Goal: Information Seeking & Learning: Find contact information

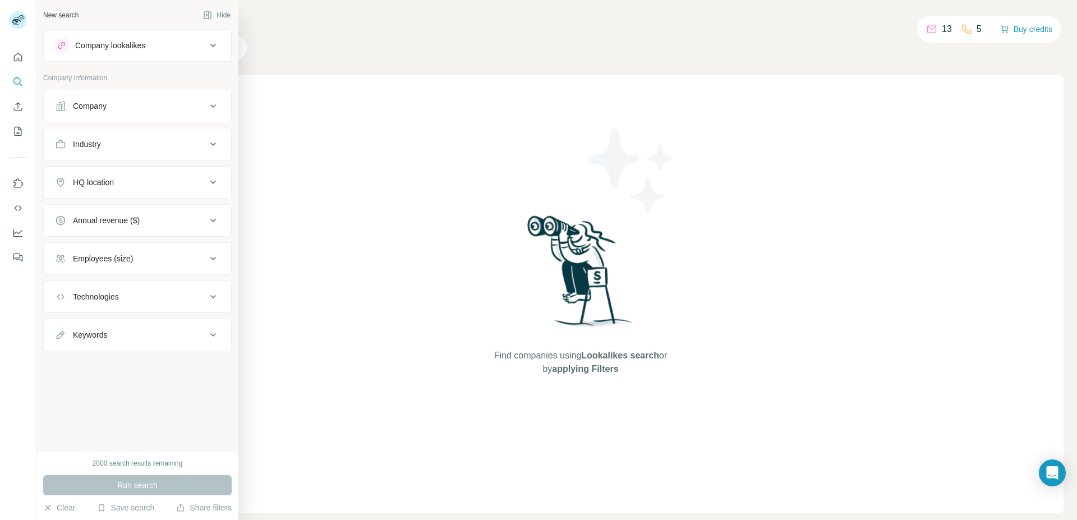
click at [175, 101] on div "Company" at bounding box center [130, 105] width 151 height 11
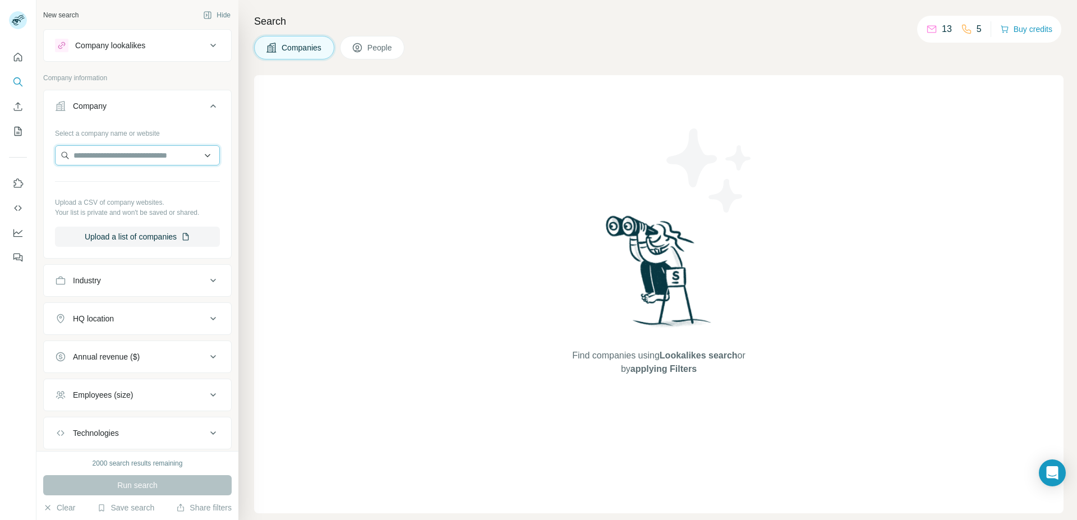
click at [150, 152] on input "text" at bounding box center [137, 155] width 165 height 20
click at [145, 156] on input "text" at bounding box center [137, 155] width 165 height 20
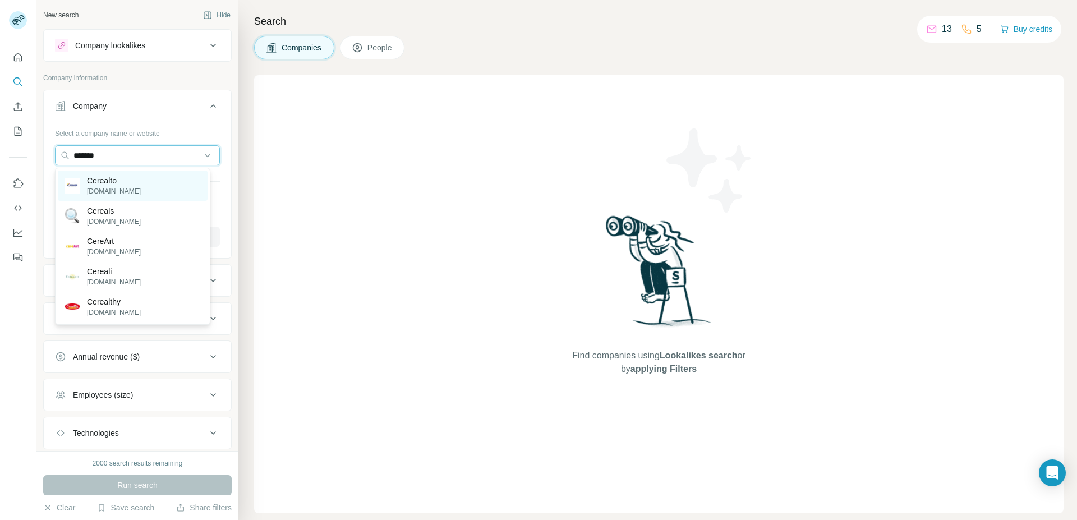
type input "*******"
click at [145, 176] on div "Cerealto [DOMAIN_NAME]" at bounding box center [133, 185] width 150 height 30
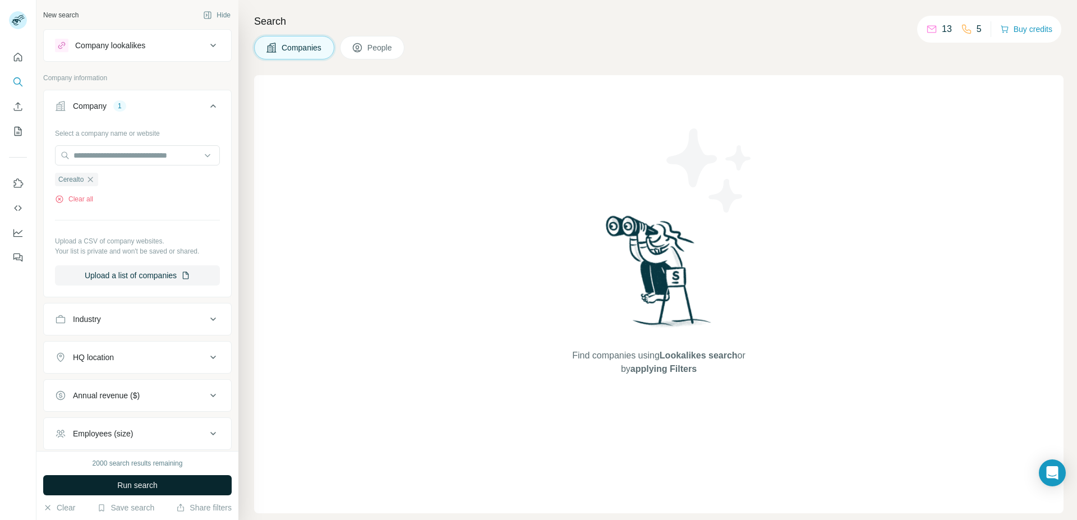
click at [139, 479] on span "Run search" at bounding box center [137, 484] width 40 height 11
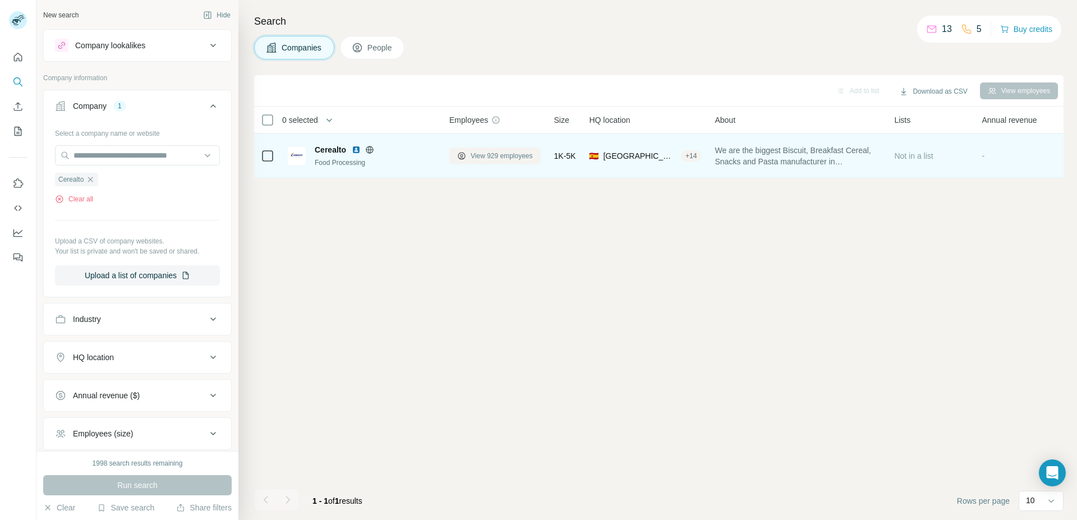
click at [504, 151] on span "View 929 employees" at bounding box center [501, 156] width 62 height 10
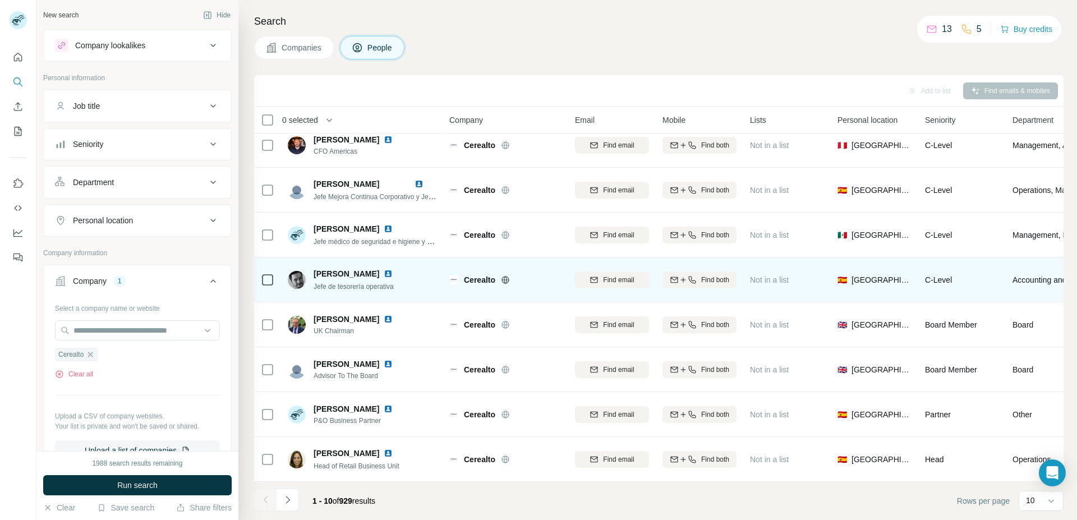
scroll to position [105, 0]
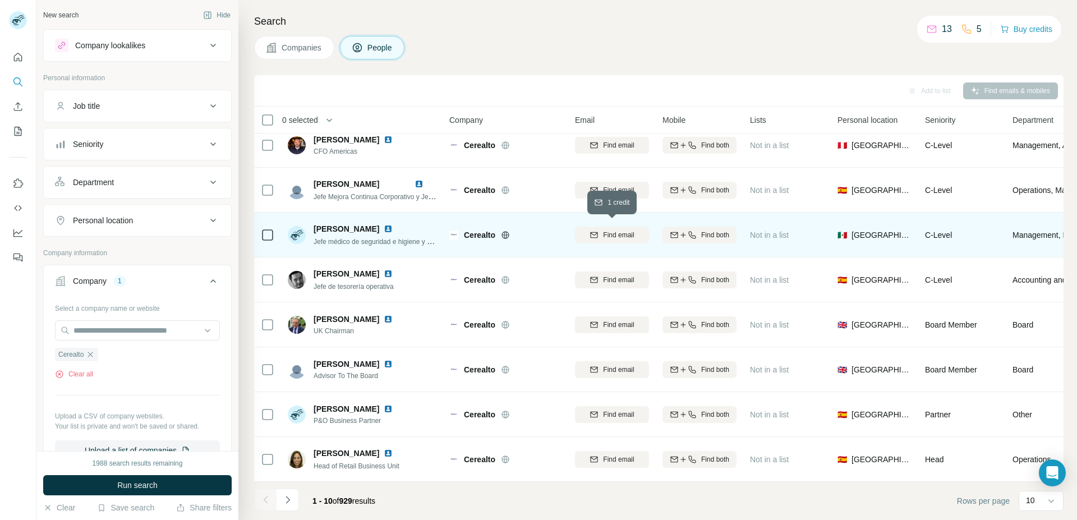
click at [599, 232] on div "Find email" at bounding box center [612, 235] width 74 height 10
click at [612, 231] on div "Finding email" at bounding box center [612, 234] width 74 height 31
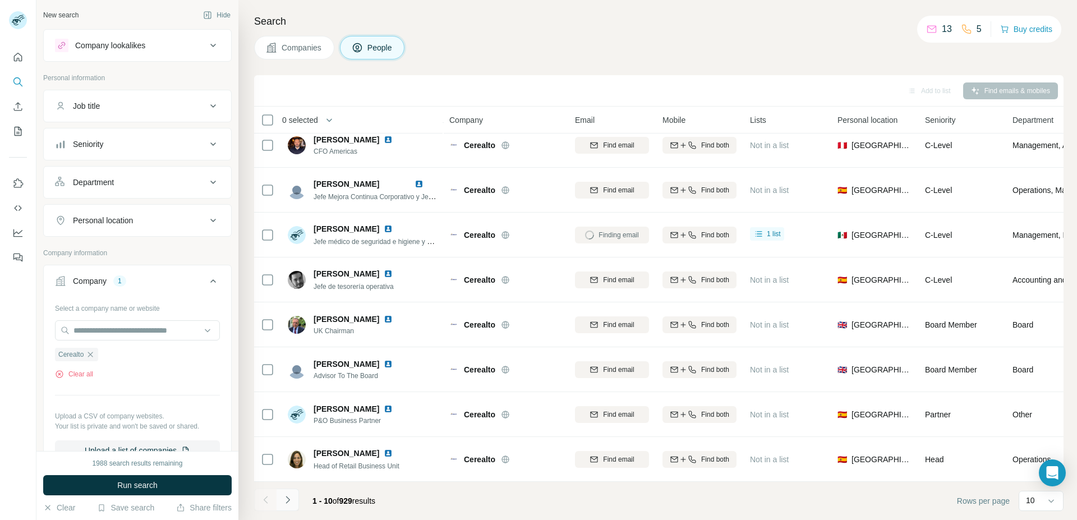
click at [289, 504] on icon "Navigate to next page" at bounding box center [287, 499] width 11 height 11
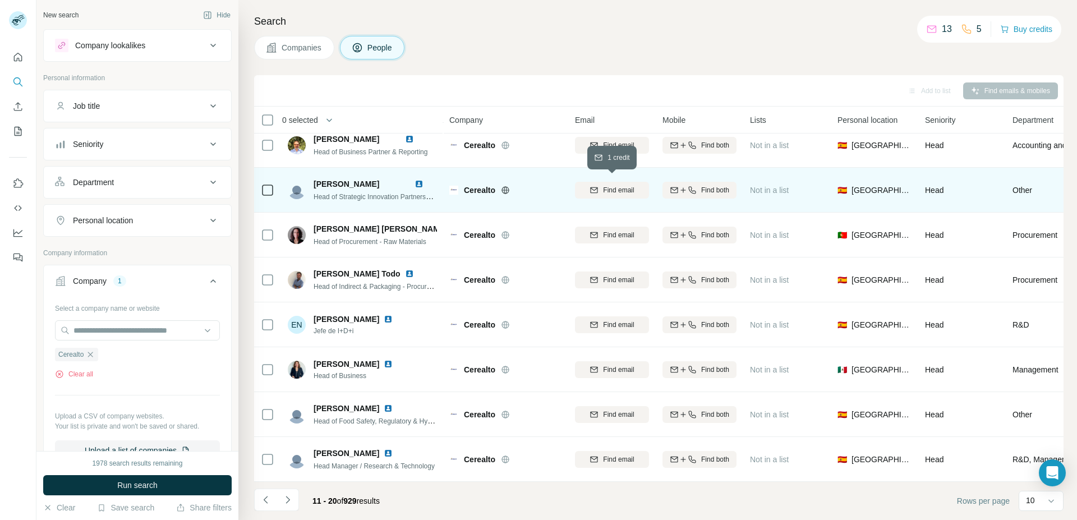
click at [598, 186] on icon "button" at bounding box center [593, 190] width 9 height 9
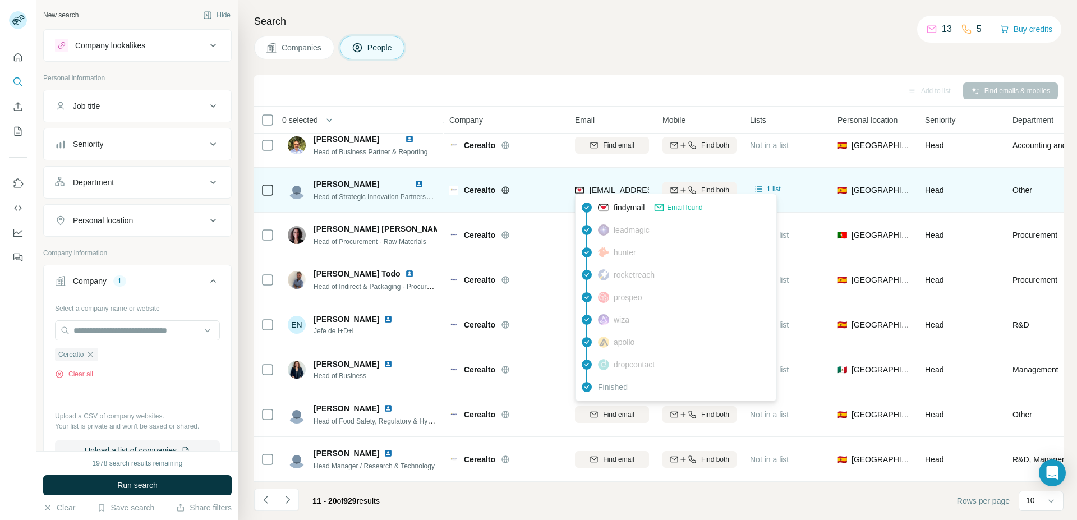
click at [627, 186] on span "[EMAIL_ADDRESS][PERSON_NAME][DOMAIN_NAME]" at bounding box center [687, 190] width 197 height 9
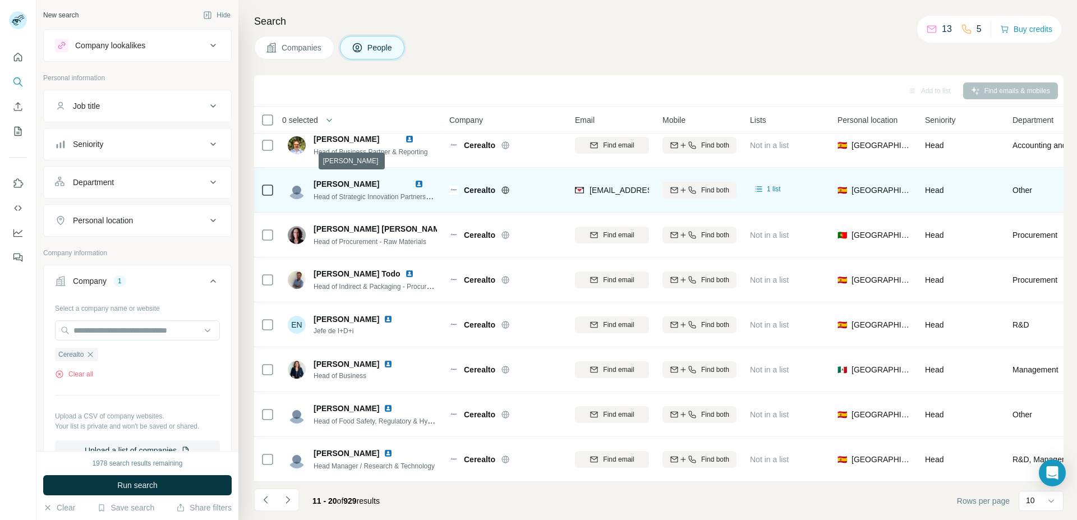
drag, startPoint x: 313, startPoint y: 178, endPoint x: 407, endPoint y: 178, distance: 94.2
click at [407, 178] on div "[PERSON_NAME] Head of Strategic Innovation Partnership & Nutrition" at bounding box center [362, 190] width 149 height 24
copy span "[PERSON_NAME]"
click at [315, 192] on span "Head of Strategic Innovation Partnership & Nutrition" at bounding box center [390, 196] width 154 height 9
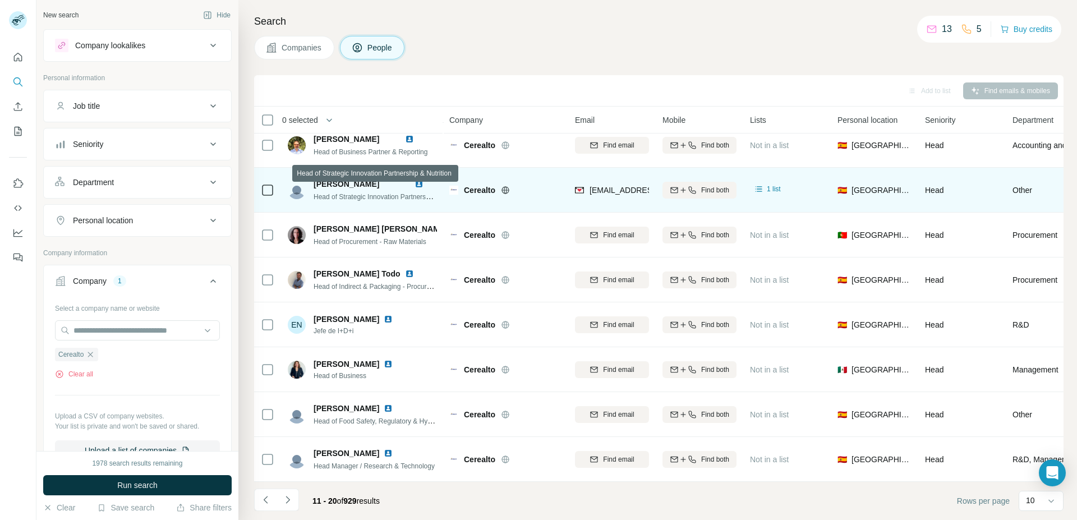
click at [315, 192] on span "Head of Strategic Innovation Partnership & Nutrition" at bounding box center [390, 196] width 154 height 9
drag, startPoint x: 471, startPoint y: 185, endPoint x: 497, endPoint y: 186, distance: 26.4
click at [495, 186] on span "Cerealto" at bounding box center [479, 189] width 31 height 11
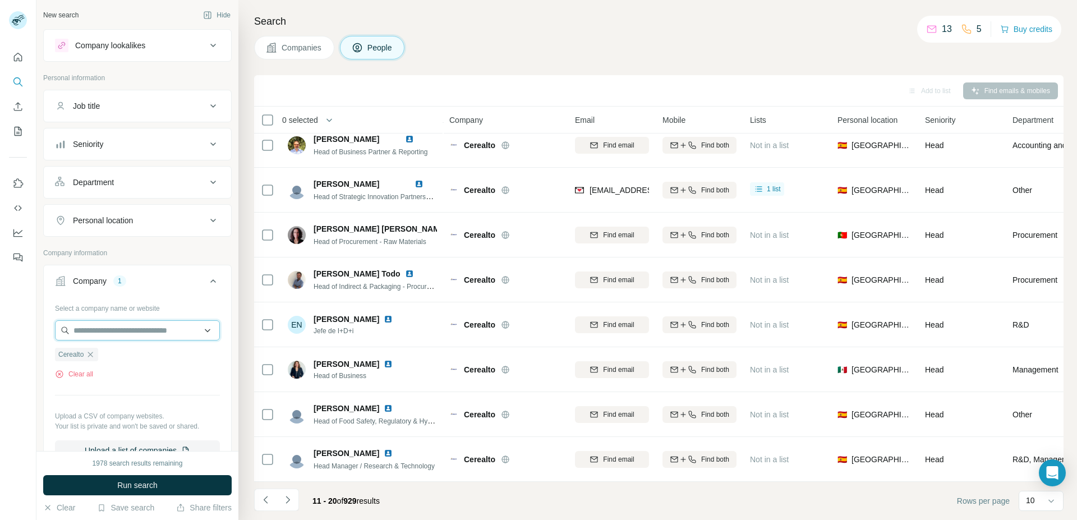
click at [117, 326] on input "text" at bounding box center [137, 330] width 165 height 20
click at [88, 378] on button "Clear all" at bounding box center [74, 374] width 38 height 10
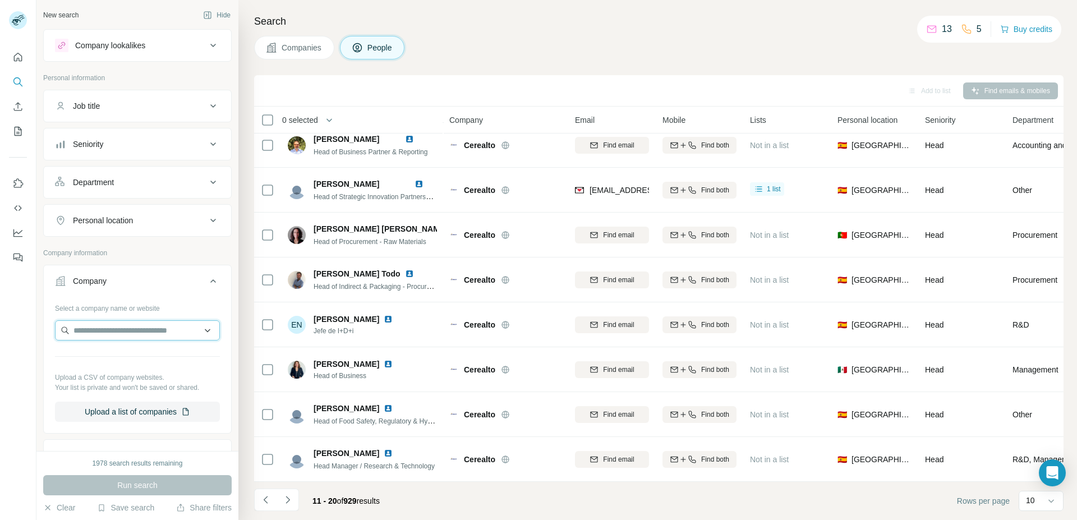
click at [100, 335] on input "text" at bounding box center [137, 330] width 165 height 20
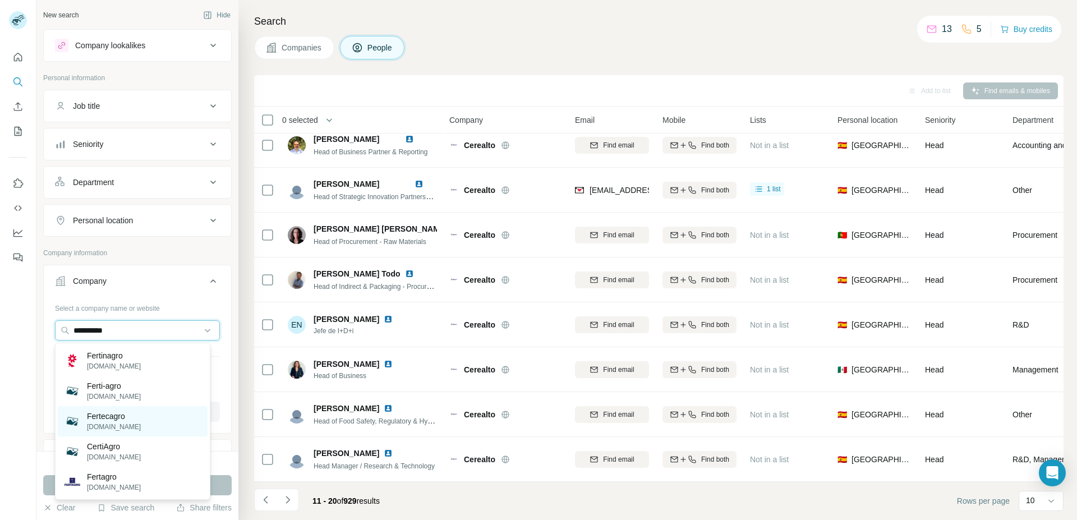
type input "**********"
click at [143, 414] on div "Fertecagro [DOMAIN_NAME]" at bounding box center [133, 421] width 150 height 30
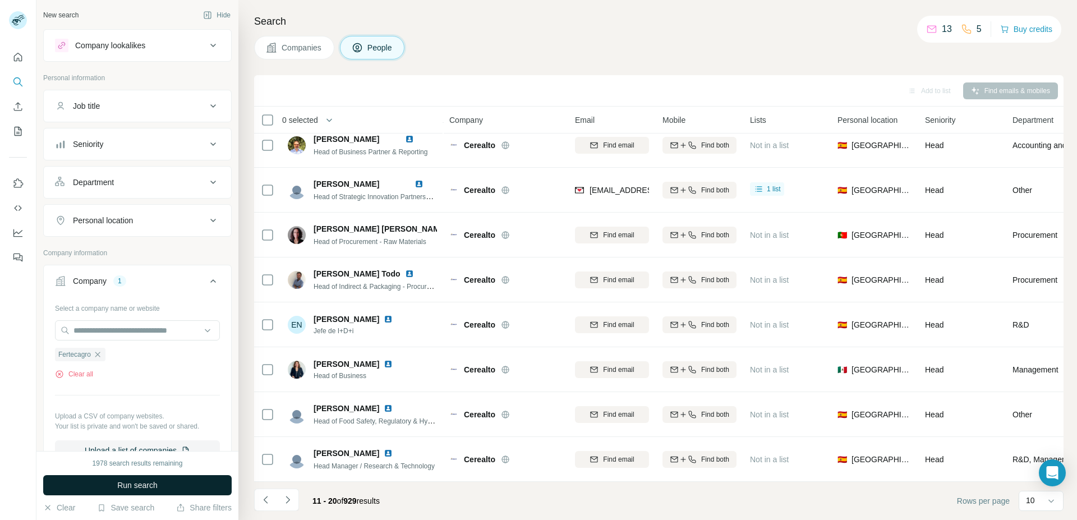
click at [168, 491] on button "Run search" at bounding box center [137, 485] width 188 height 20
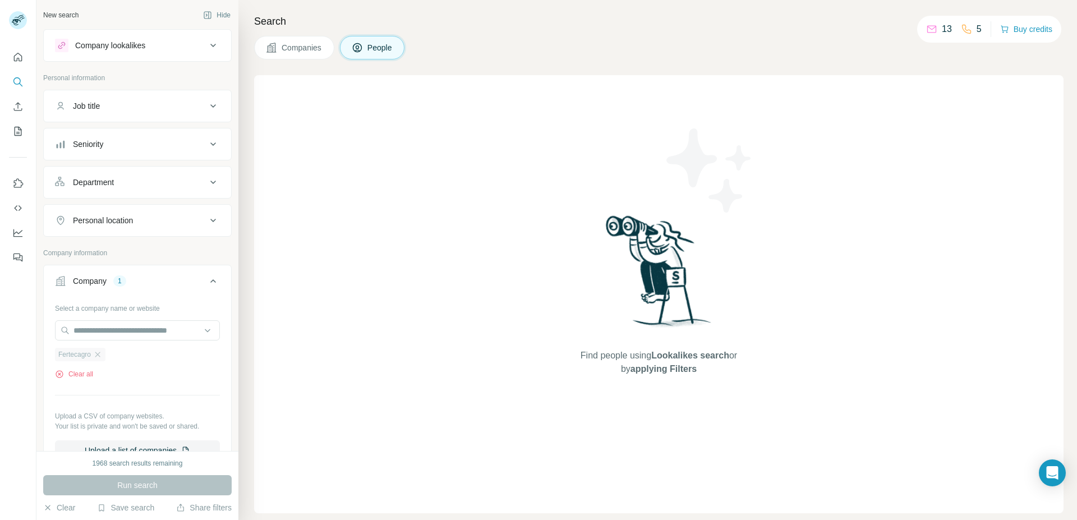
click at [103, 355] on div "Fertecagro" at bounding box center [80, 354] width 50 height 13
click at [112, 334] on input "text" at bounding box center [137, 330] width 165 height 20
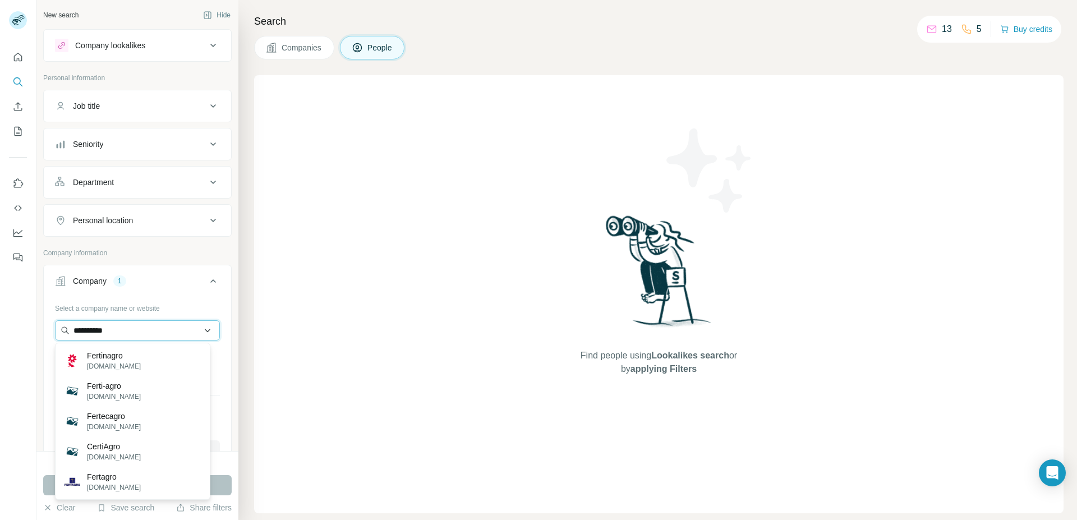
click at [127, 332] on input "**********" at bounding box center [137, 330] width 165 height 20
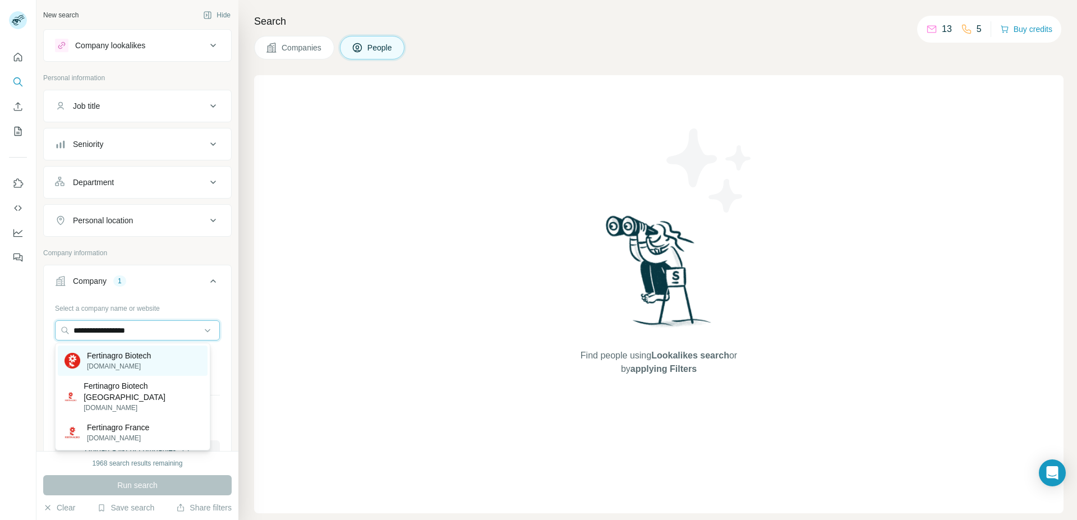
type input "**********"
click at [137, 363] on p "[DOMAIN_NAME]" at bounding box center [119, 366] width 64 height 10
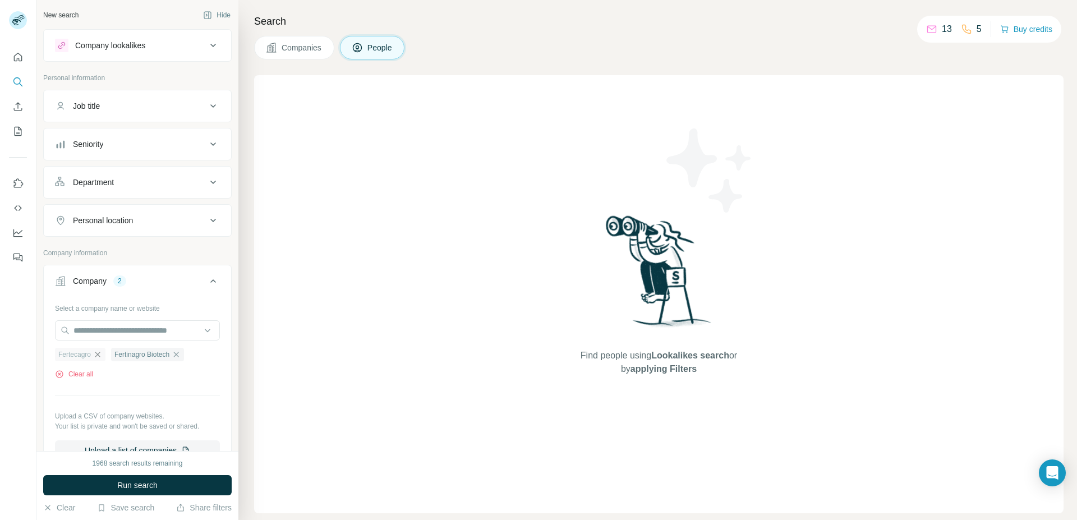
click at [98, 355] on icon "button" at bounding box center [97, 354] width 9 height 9
click at [139, 482] on span "Run search" at bounding box center [137, 484] width 40 height 11
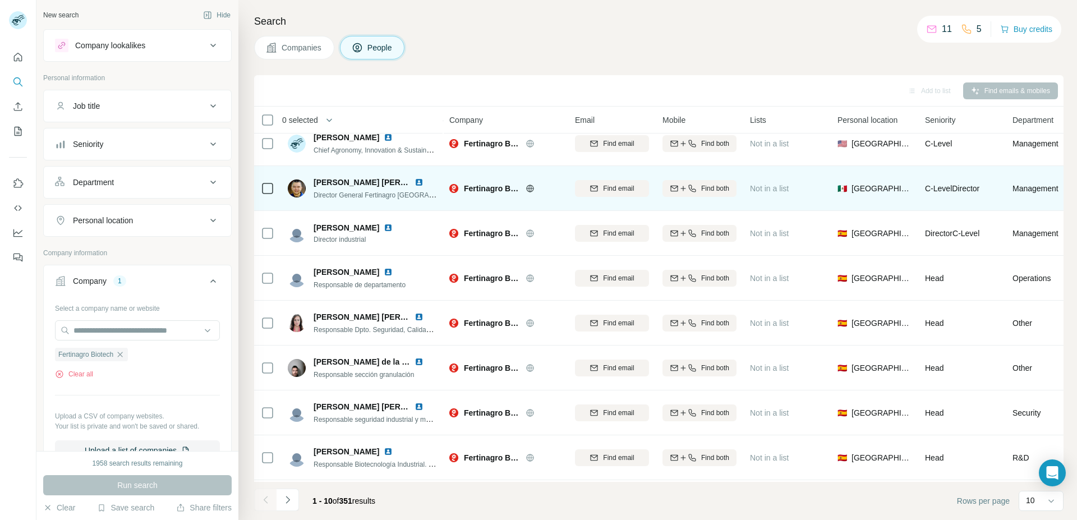
scroll to position [105, 0]
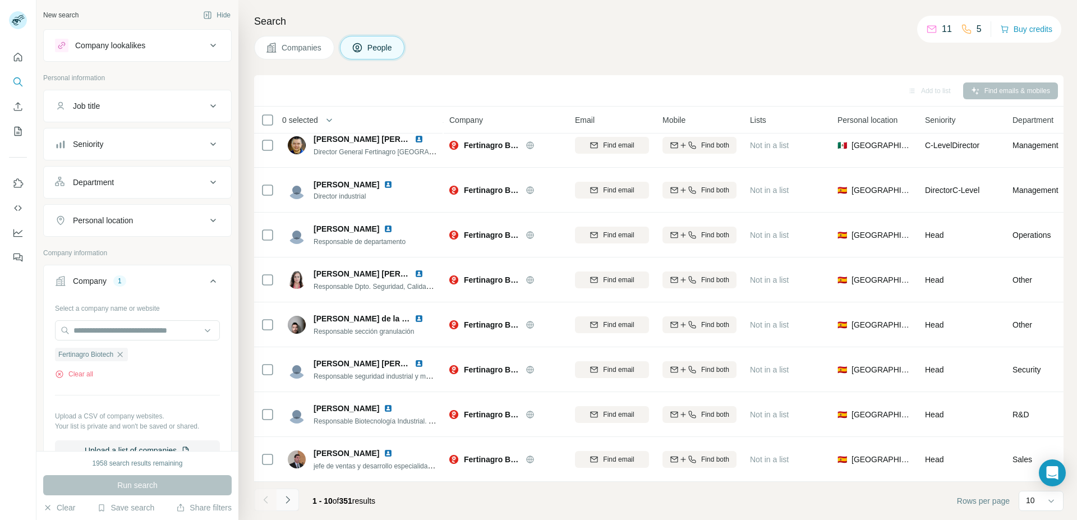
click at [286, 498] on icon "Navigate to next page" at bounding box center [287, 499] width 11 height 11
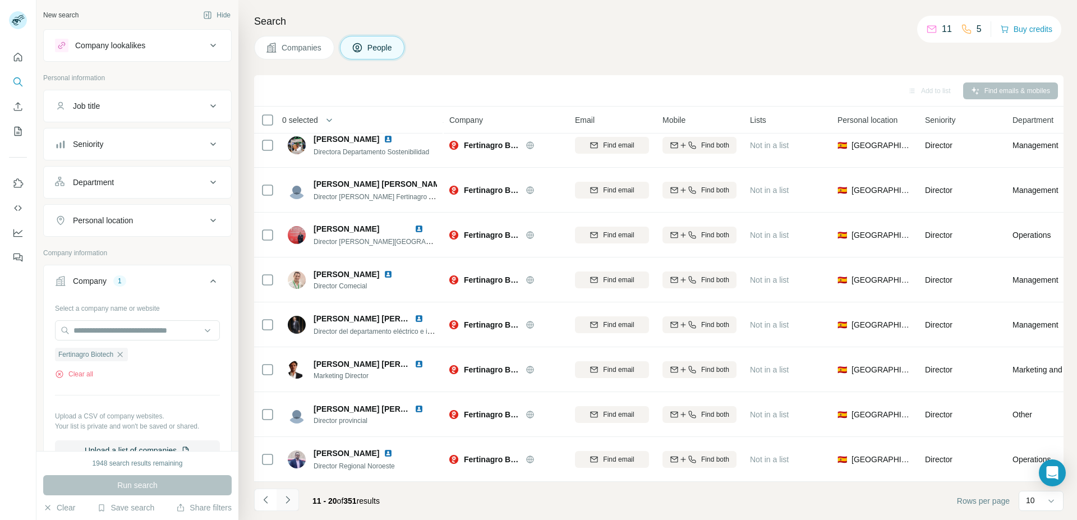
click at [285, 497] on icon "Navigate to next page" at bounding box center [287, 499] width 11 height 11
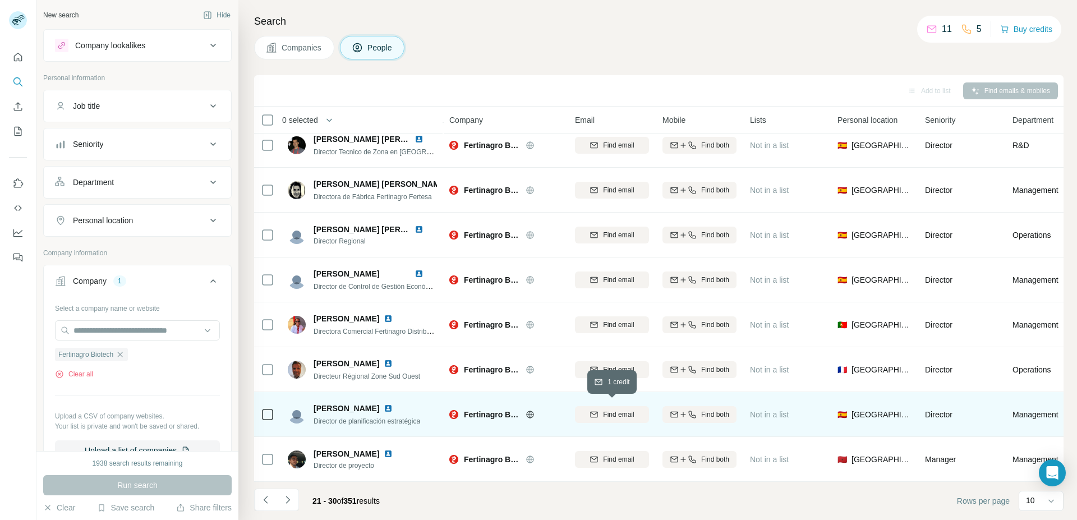
click at [611, 412] on span "Find email" at bounding box center [618, 414] width 31 height 10
click at [291, 498] on icon "Navigate to next page" at bounding box center [287, 499] width 11 height 11
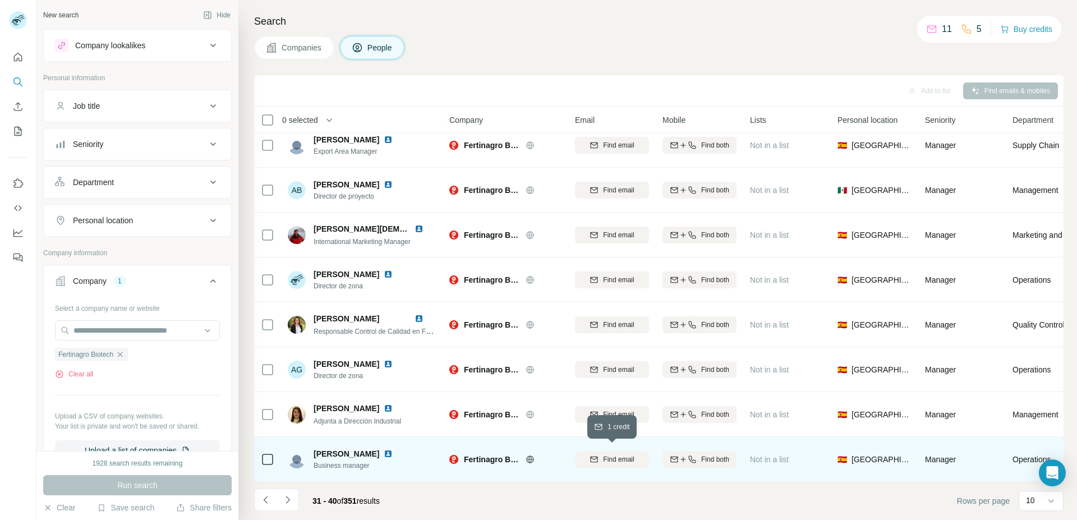
click at [610, 454] on span "Find email" at bounding box center [618, 459] width 31 height 10
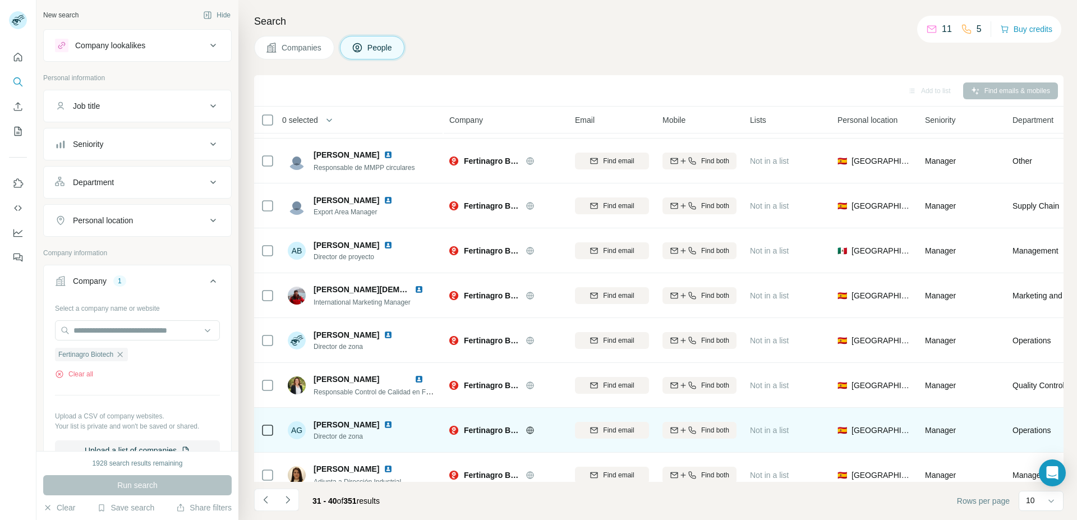
scroll to position [0, 0]
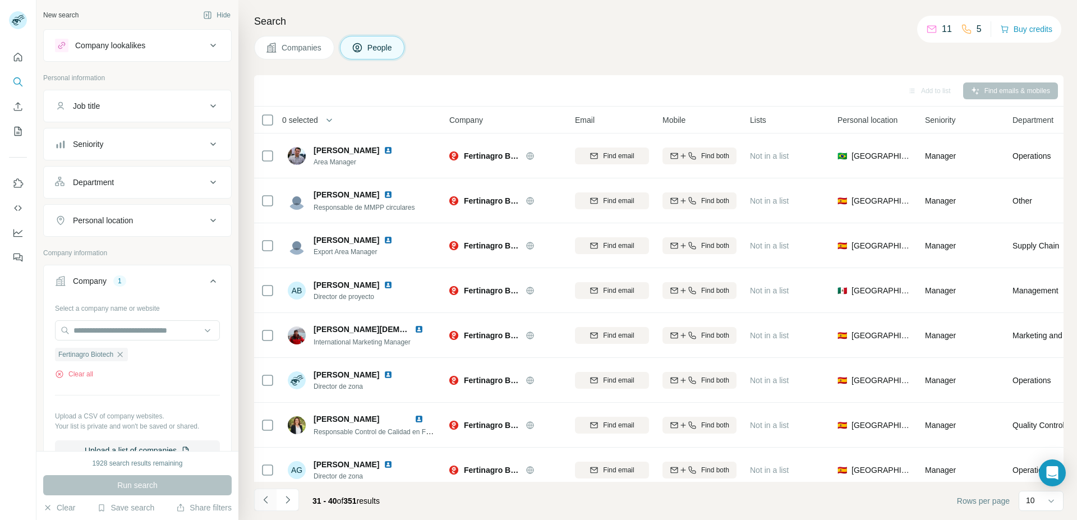
click at [267, 500] on icon "Navigate to previous page" at bounding box center [265, 499] width 11 height 11
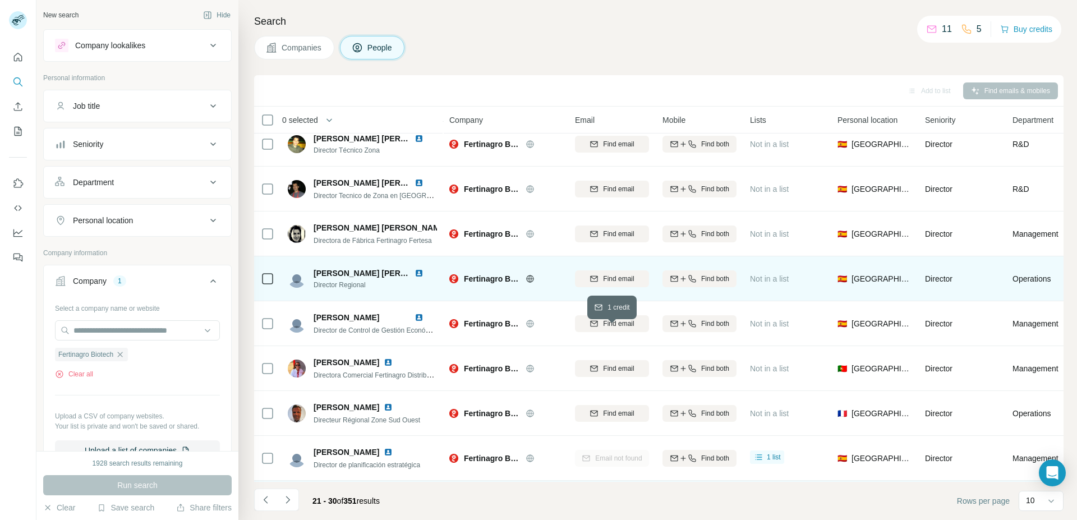
scroll to position [105, 0]
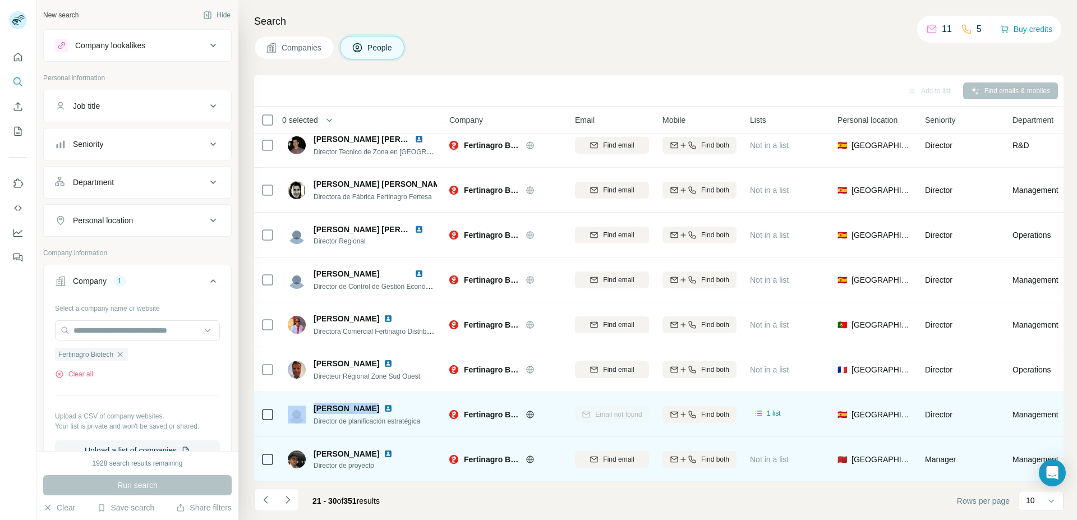
drag, startPoint x: 364, startPoint y: 405, endPoint x: 300, endPoint y: 400, distance: 64.6
click at [313, 403] on div "[PERSON_NAME] Director de planificación estratégica" at bounding box center [366, 415] width 107 height 24
copy div "[PERSON_NAME]"
click at [483, 410] on span "Fertinagro Biotech" at bounding box center [492, 414] width 56 height 11
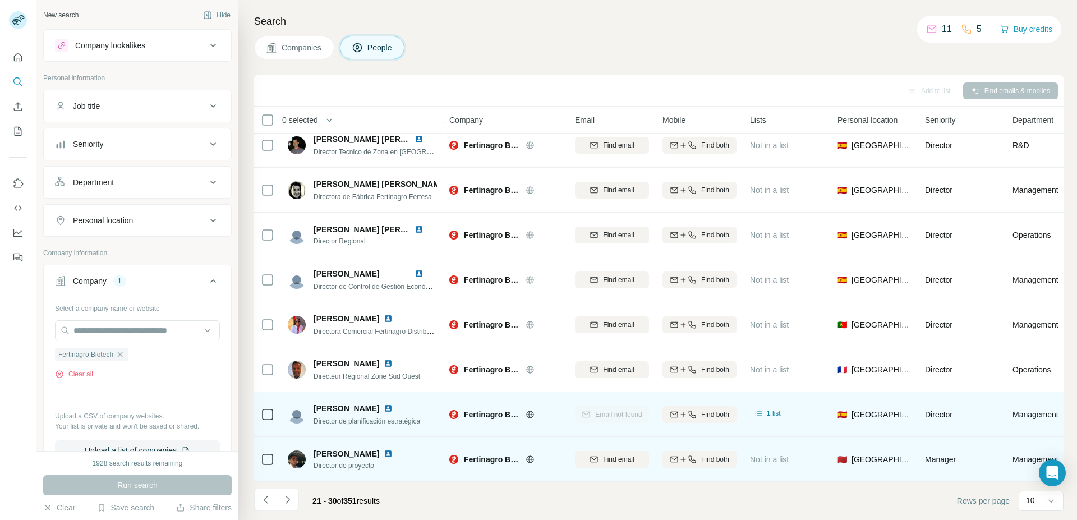
click at [483, 410] on span "Fertinagro Biotech" at bounding box center [492, 414] width 56 height 11
click at [354, 410] on div "[PERSON_NAME] Director de planificación estratégica" at bounding box center [366, 415] width 107 height 24
click at [354, 417] on span "Director de planificación estratégica" at bounding box center [366, 421] width 107 height 8
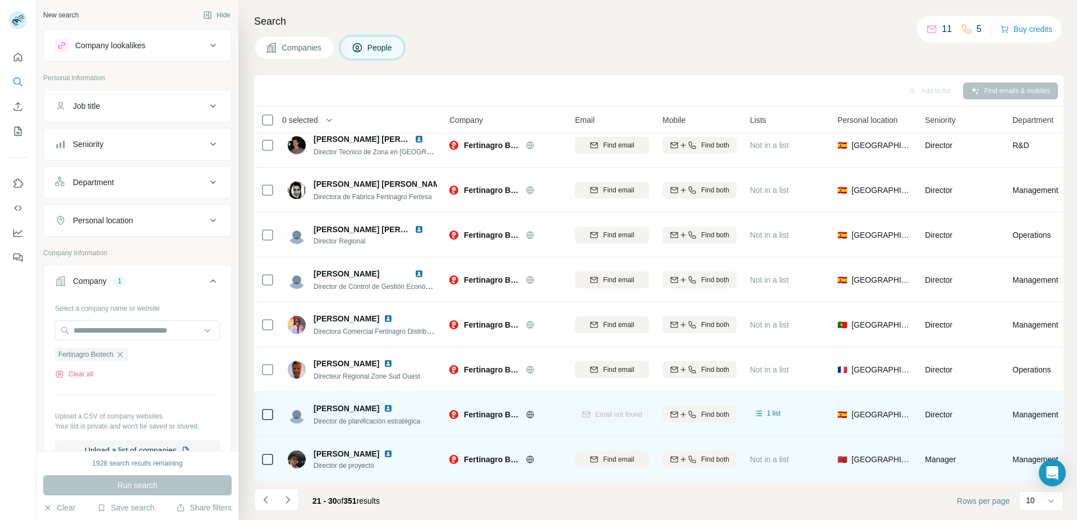
click at [384, 404] on img at bounding box center [388, 408] width 9 height 9
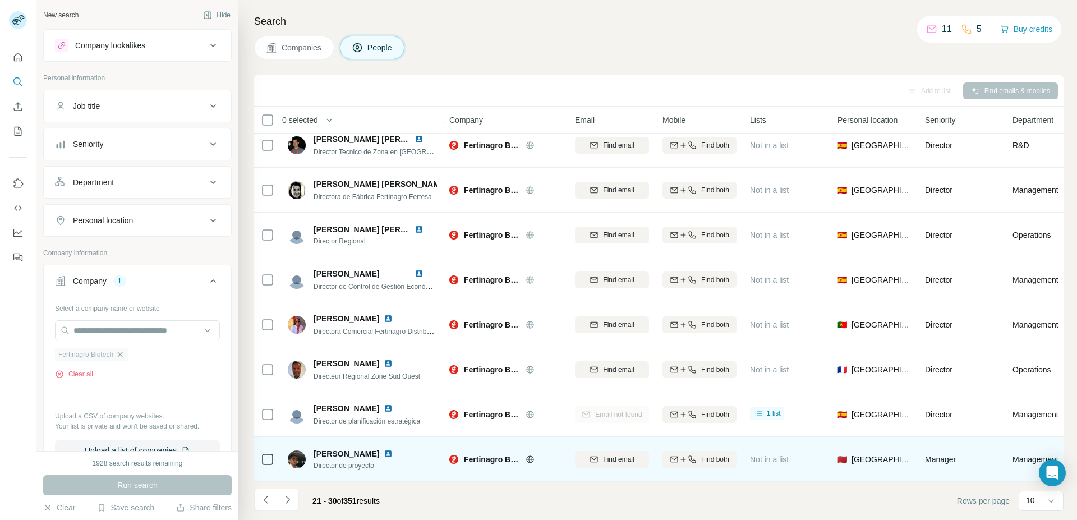
click at [119, 355] on icon "button" at bounding box center [120, 354] width 9 height 9
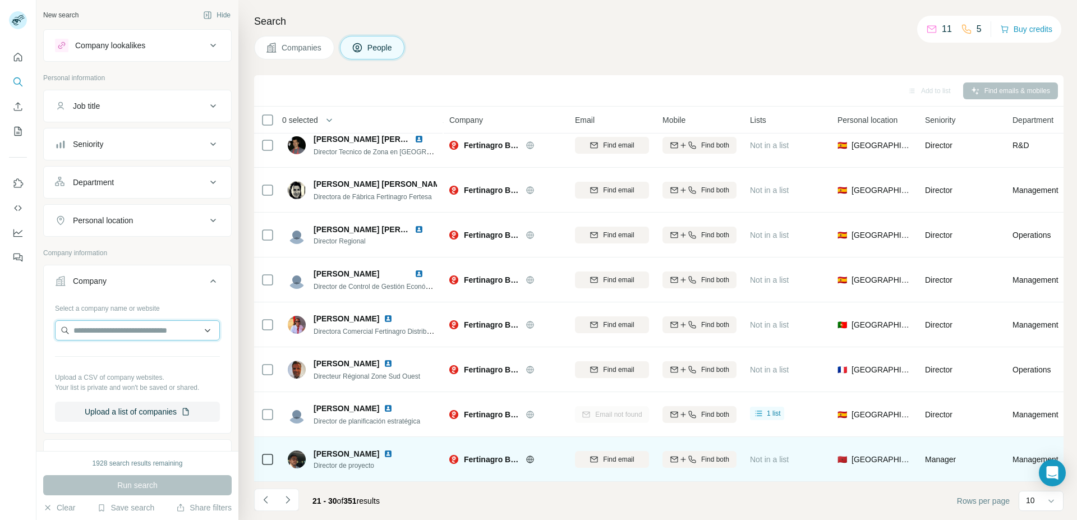
click at [104, 331] on input "text" at bounding box center [137, 330] width 165 height 20
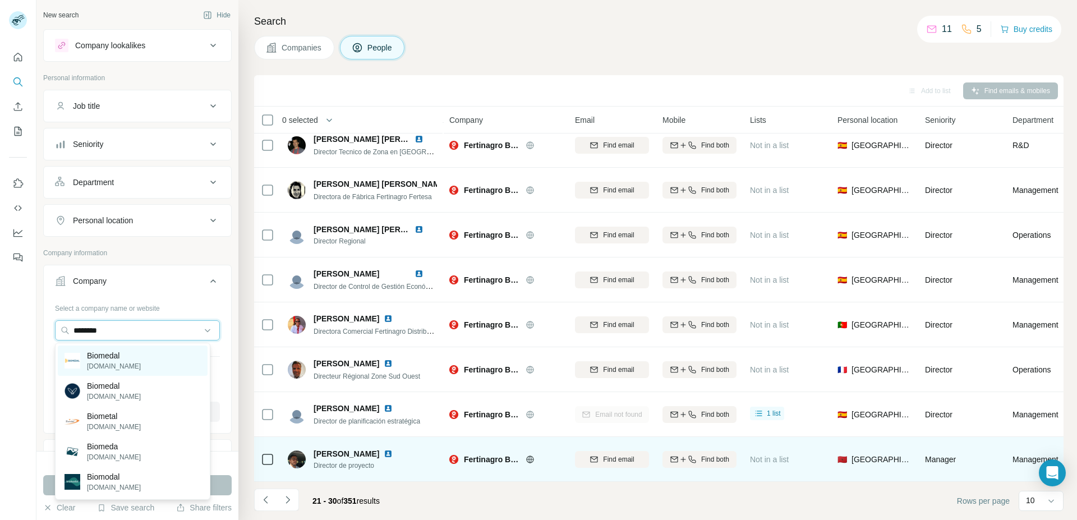
type input "********"
click at [133, 361] on div "Biomedal [DOMAIN_NAME]" at bounding box center [133, 360] width 150 height 30
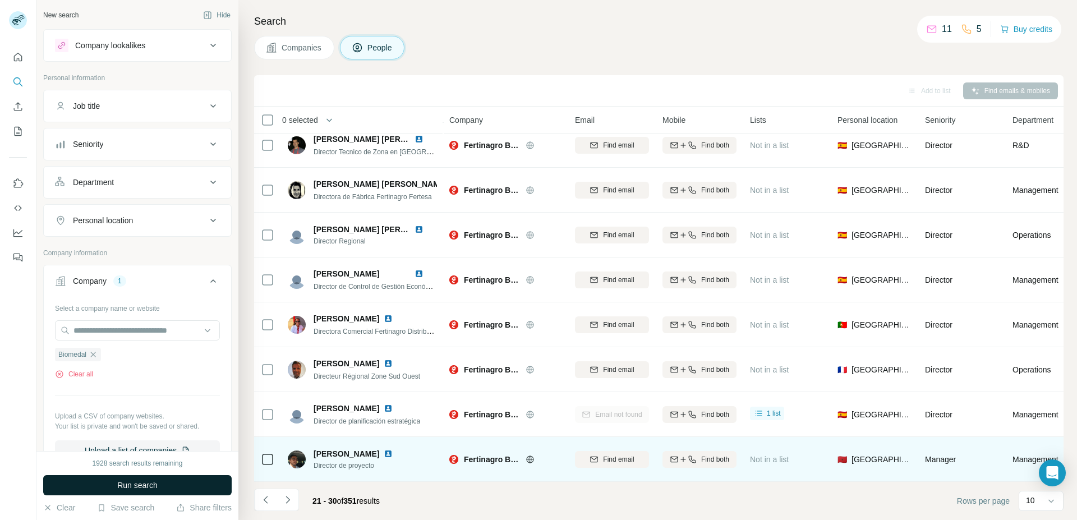
click at [174, 486] on button "Run search" at bounding box center [137, 485] width 188 height 20
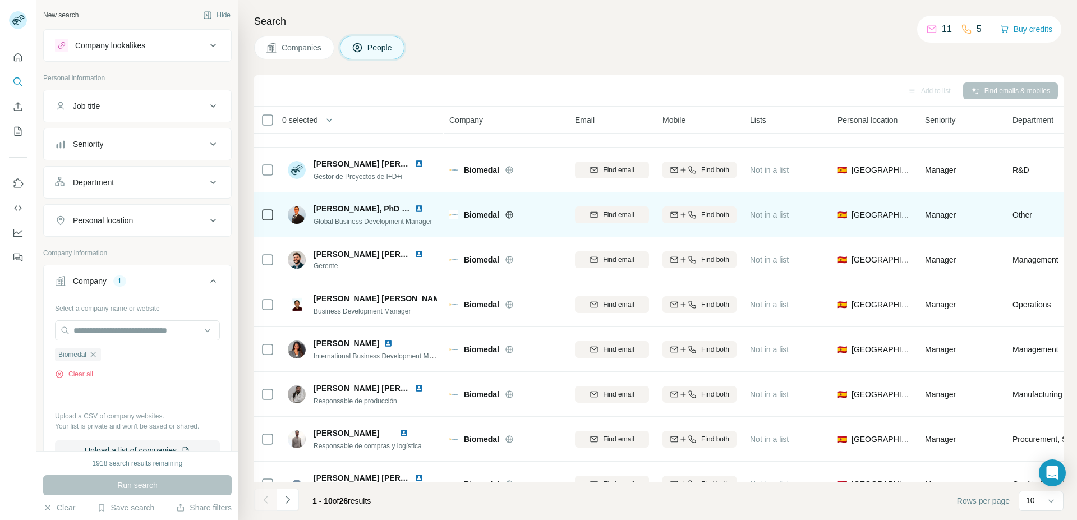
scroll to position [105, 0]
